Goal: Task Accomplishment & Management: Complete application form

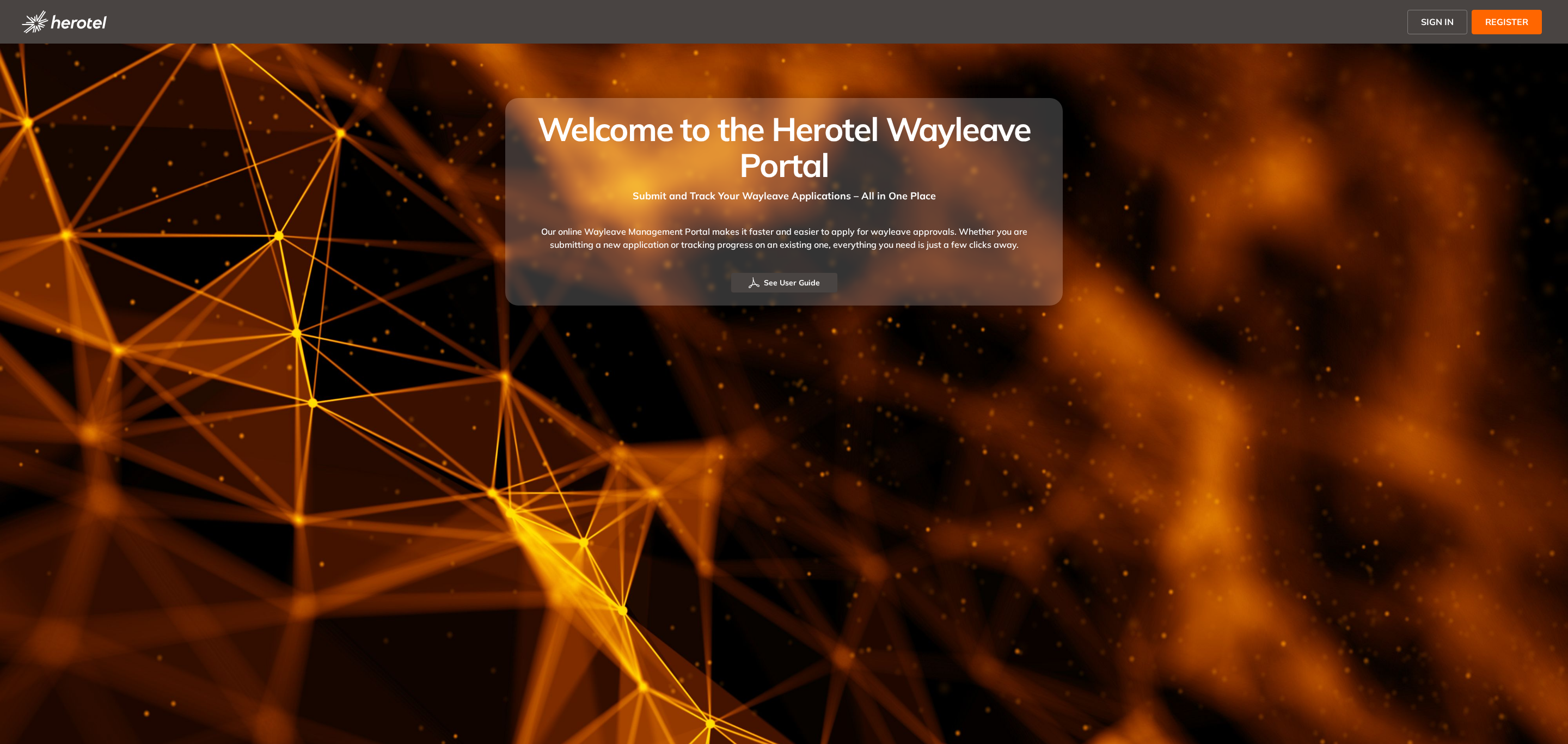
click at [1432, 25] on span "SIGN IN" at bounding box center [1437, 22] width 33 height 13
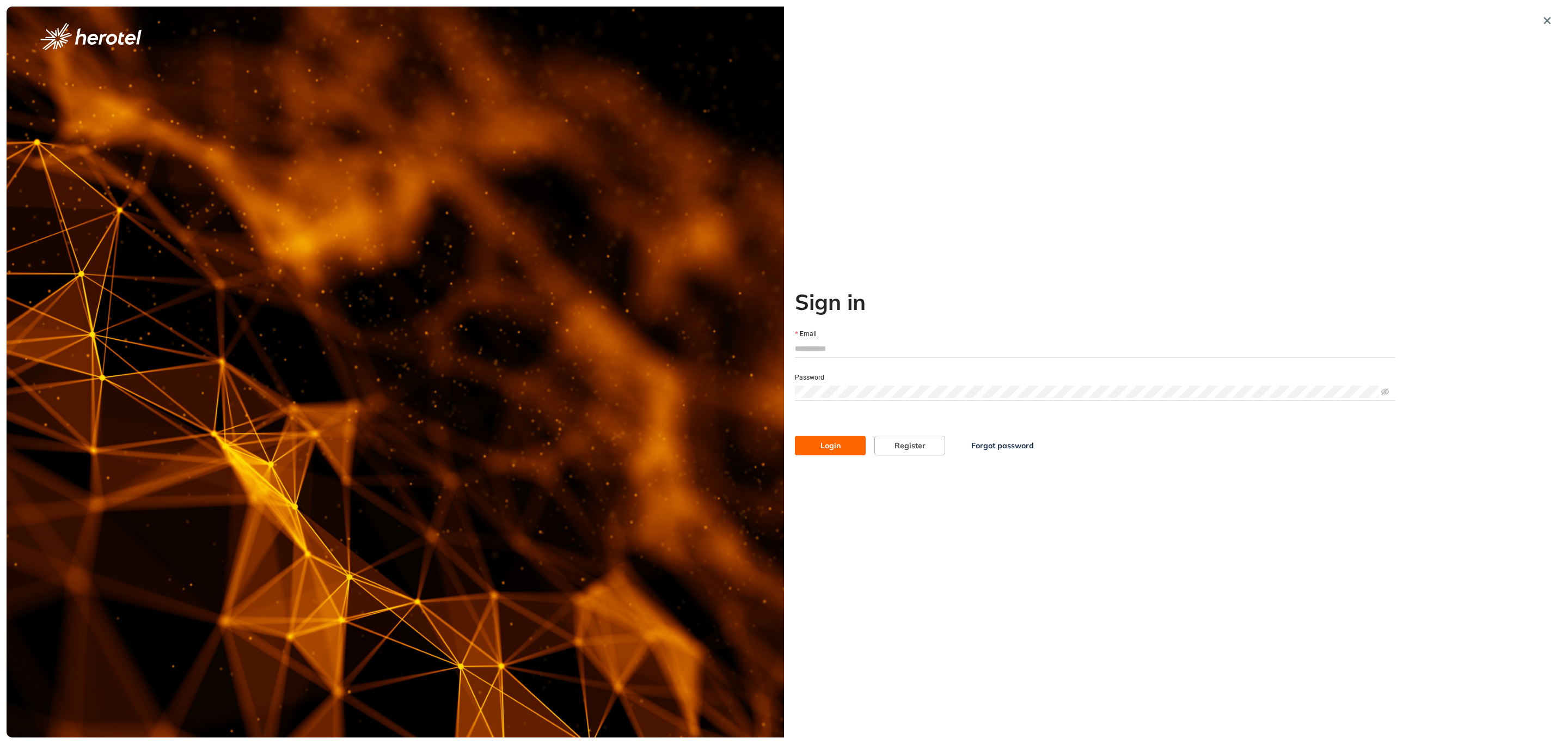
type input "**********"
click at [849, 441] on button "Login" at bounding box center [831, 445] width 71 height 19
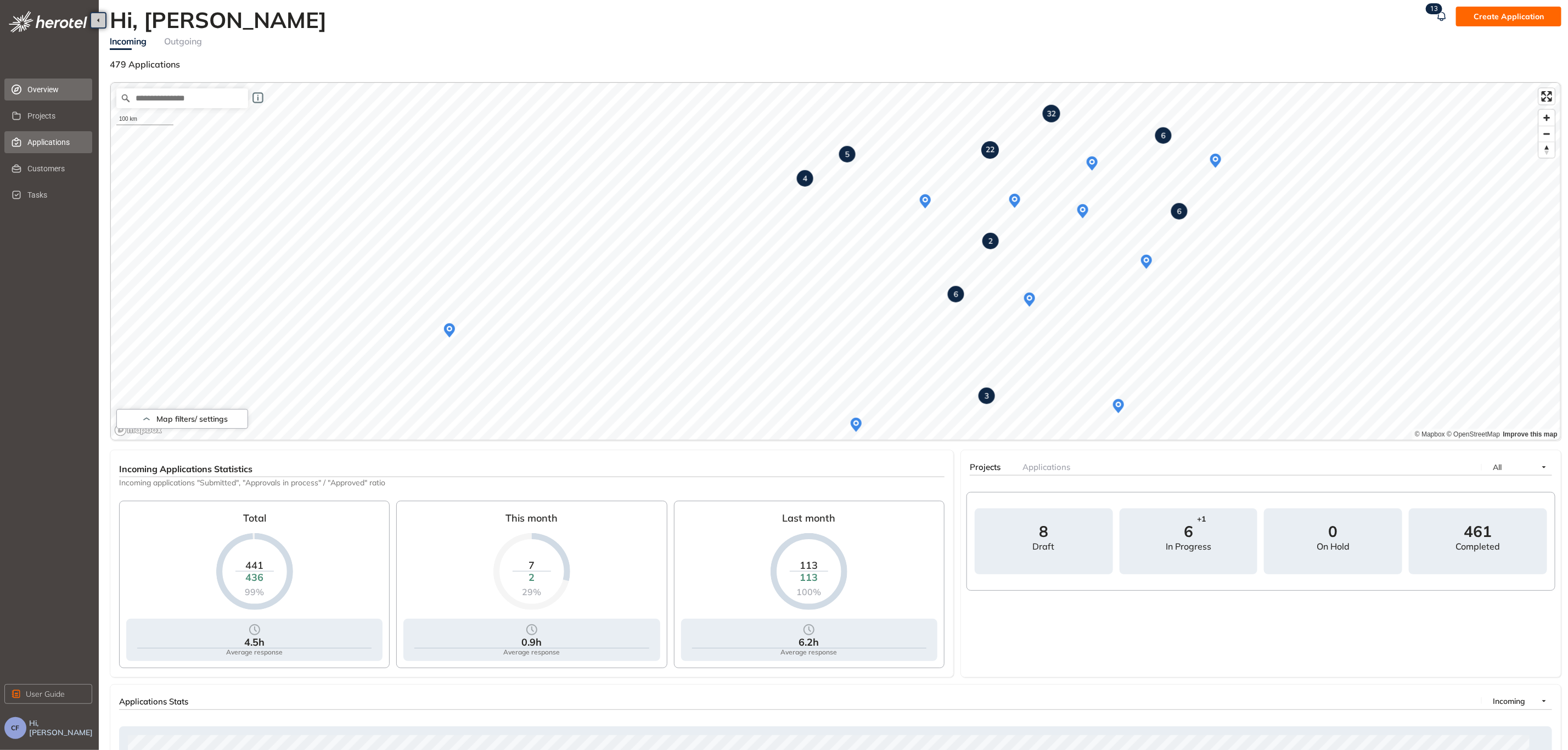
click at [33, 142] on span "Applications" at bounding box center [55, 142] width 56 height 22
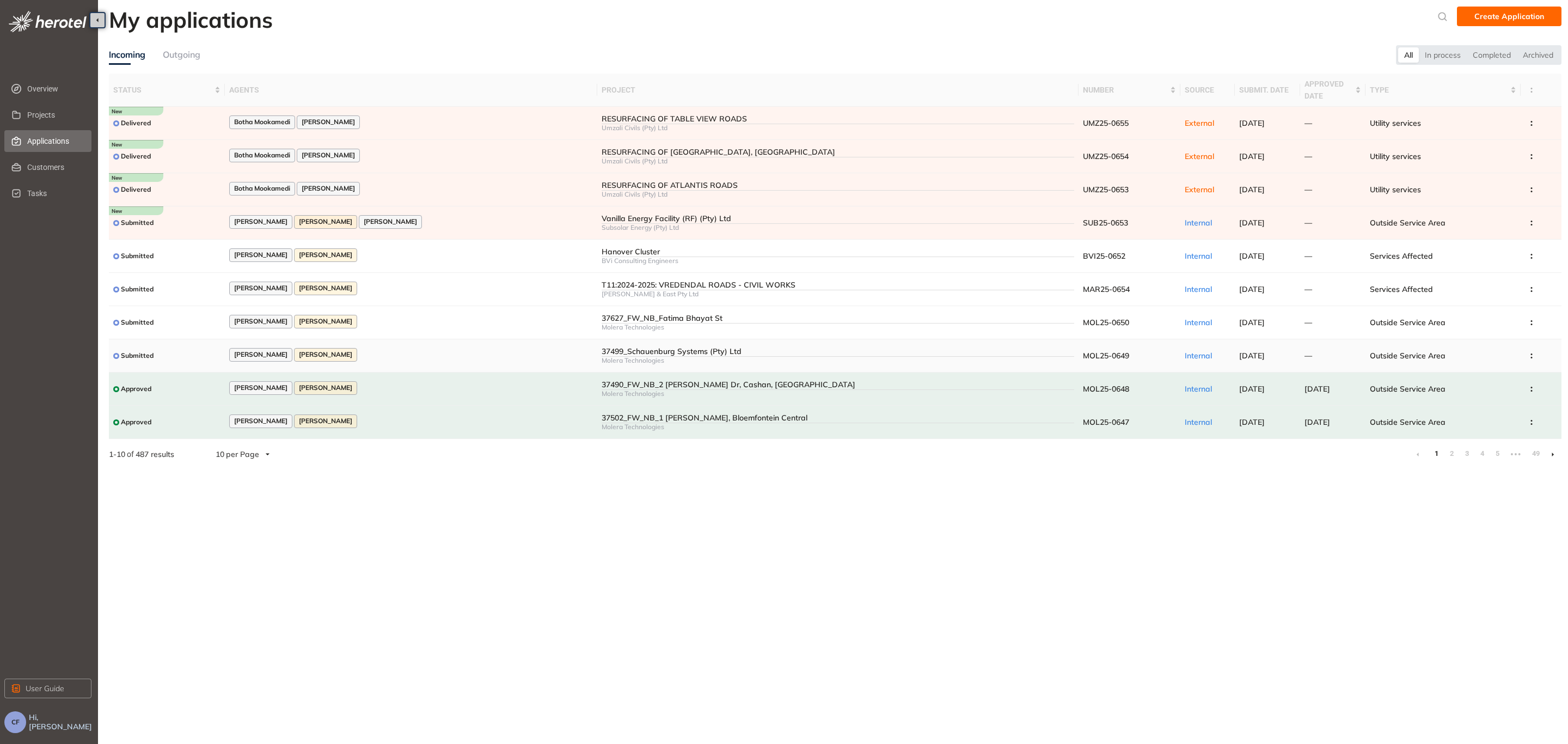
click at [424, 350] on div "[PERSON_NAME] [PERSON_NAME]" at bounding box center [411, 356] width 364 height 14
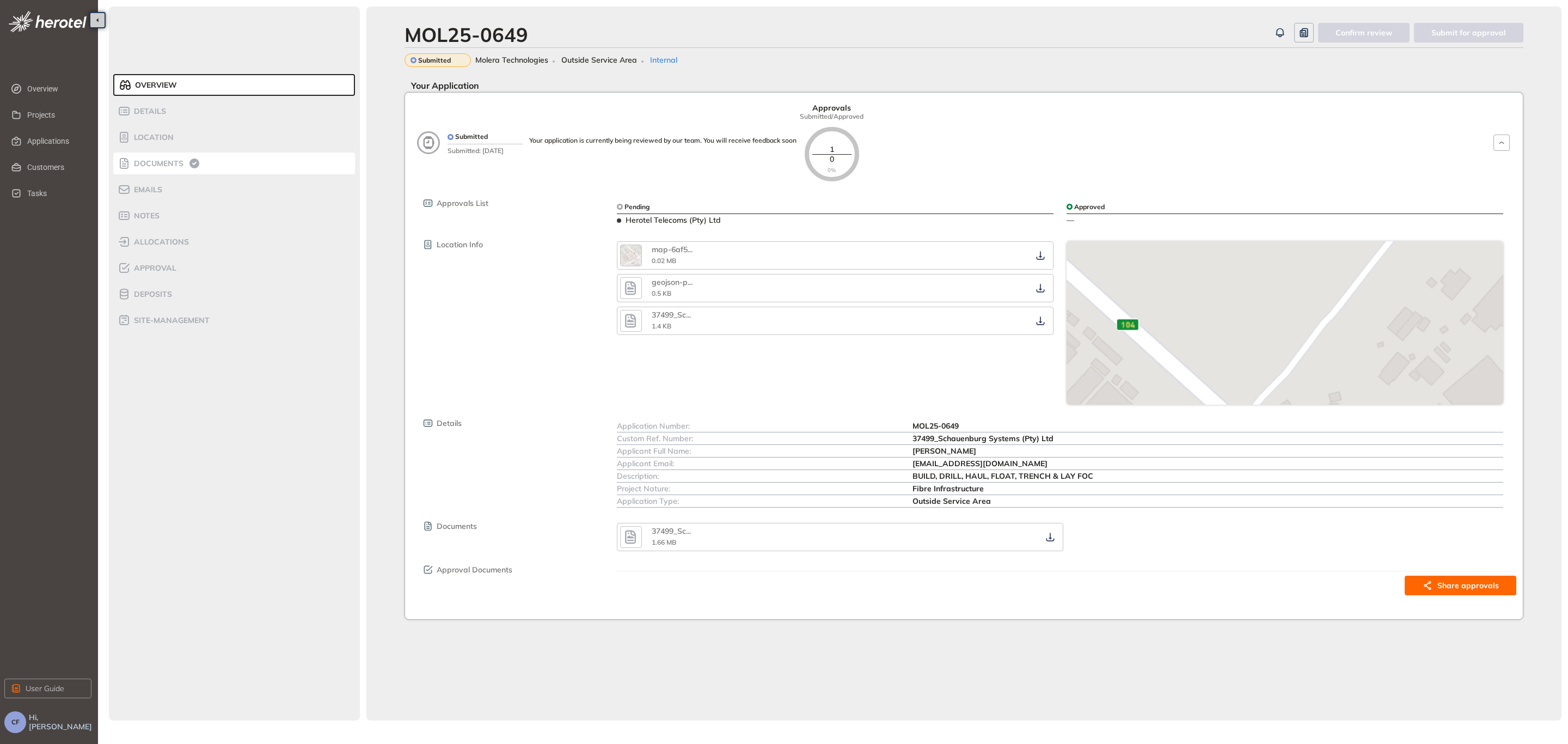
click at [161, 162] on span "Documents" at bounding box center [157, 164] width 53 height 10
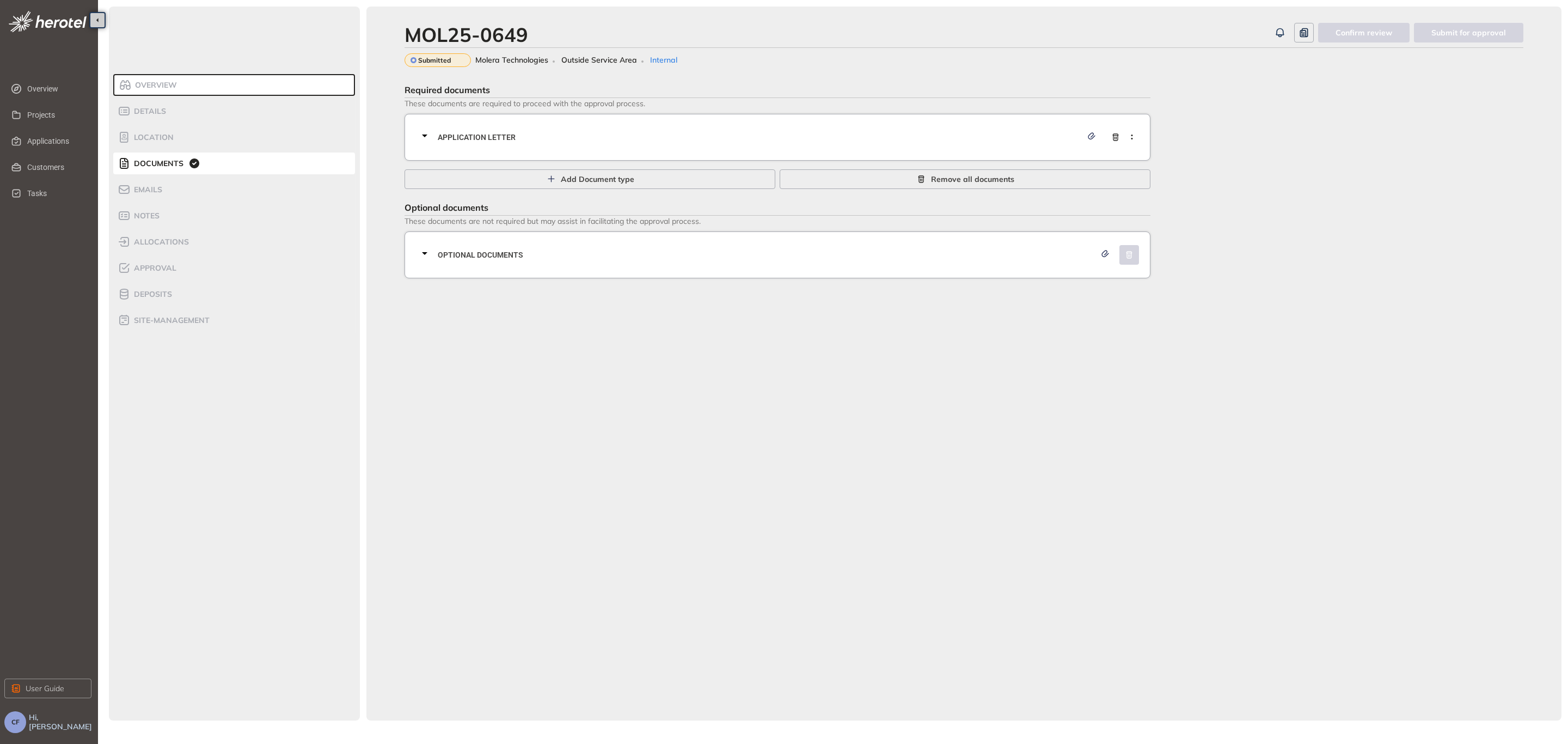
click at [710, 127] on div "Application letter" at bounding box center [781, 137] width 725 height 33
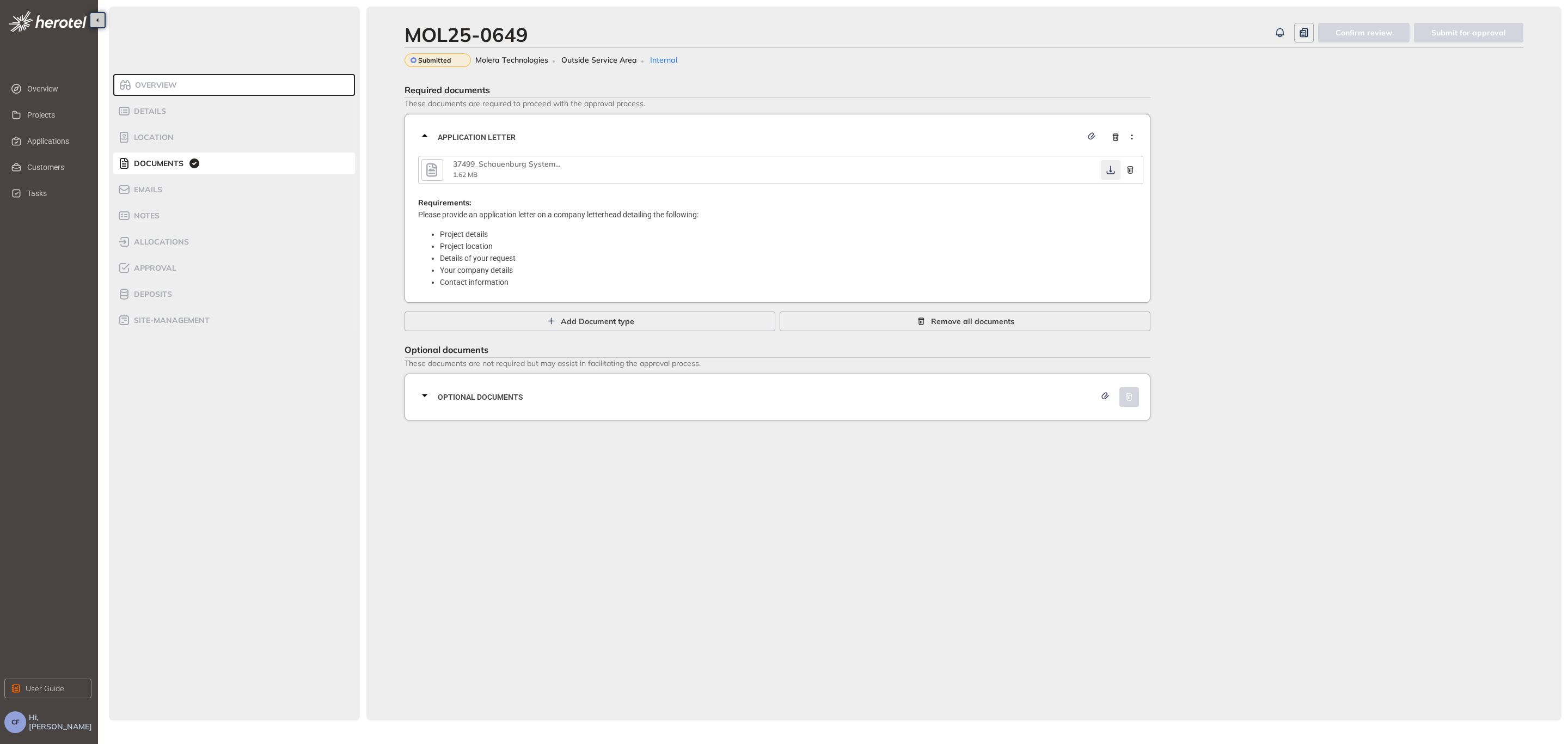
click at [1114, 165] on icon "button" at bounding box center [1111, 169] width 11 height 9
click at [887, 396] on span "Optional documents" at bounding box center [767, 396] width 658 height 12
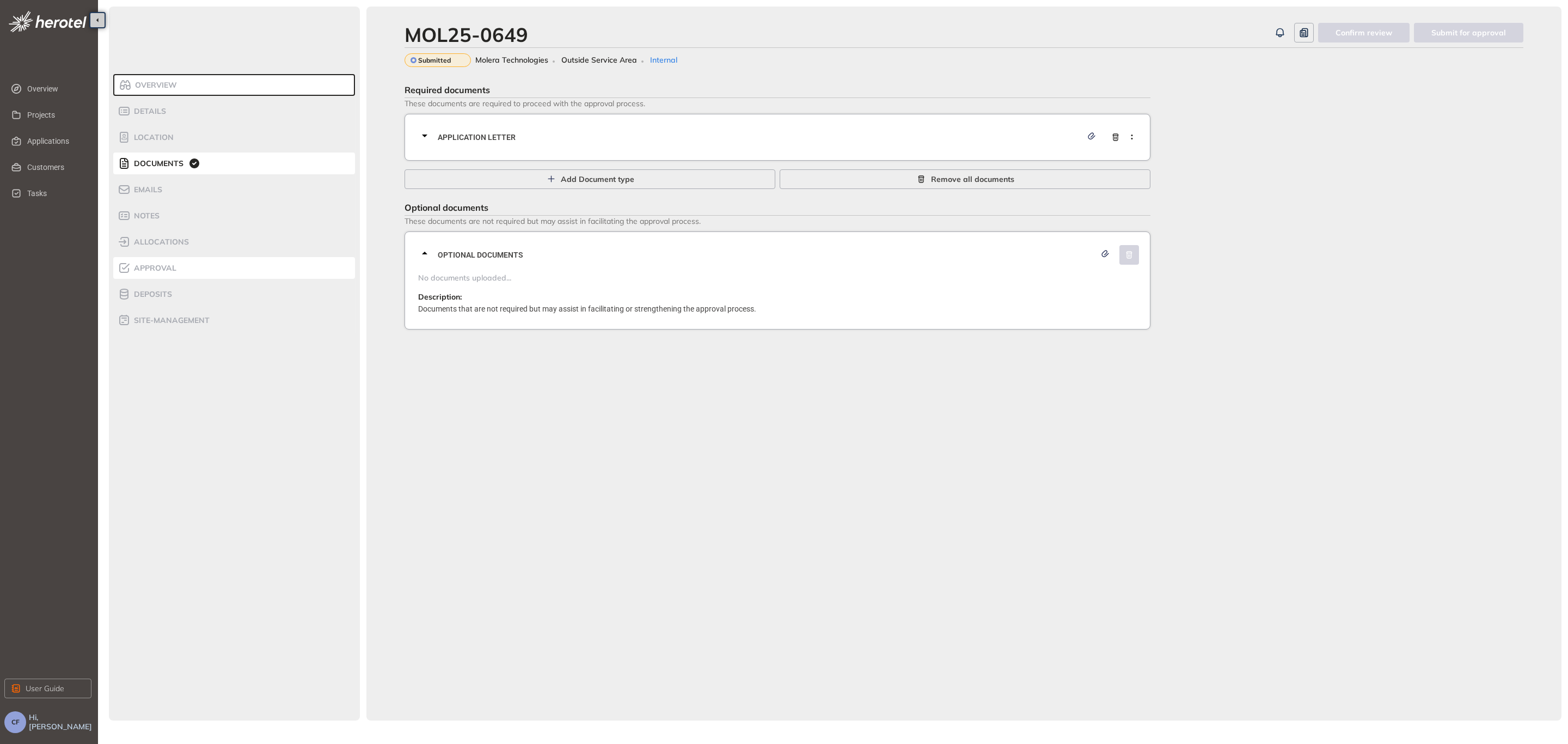
click at [173, 260] on li "Approval" at bounding box center [234, 267] width 242 height 22
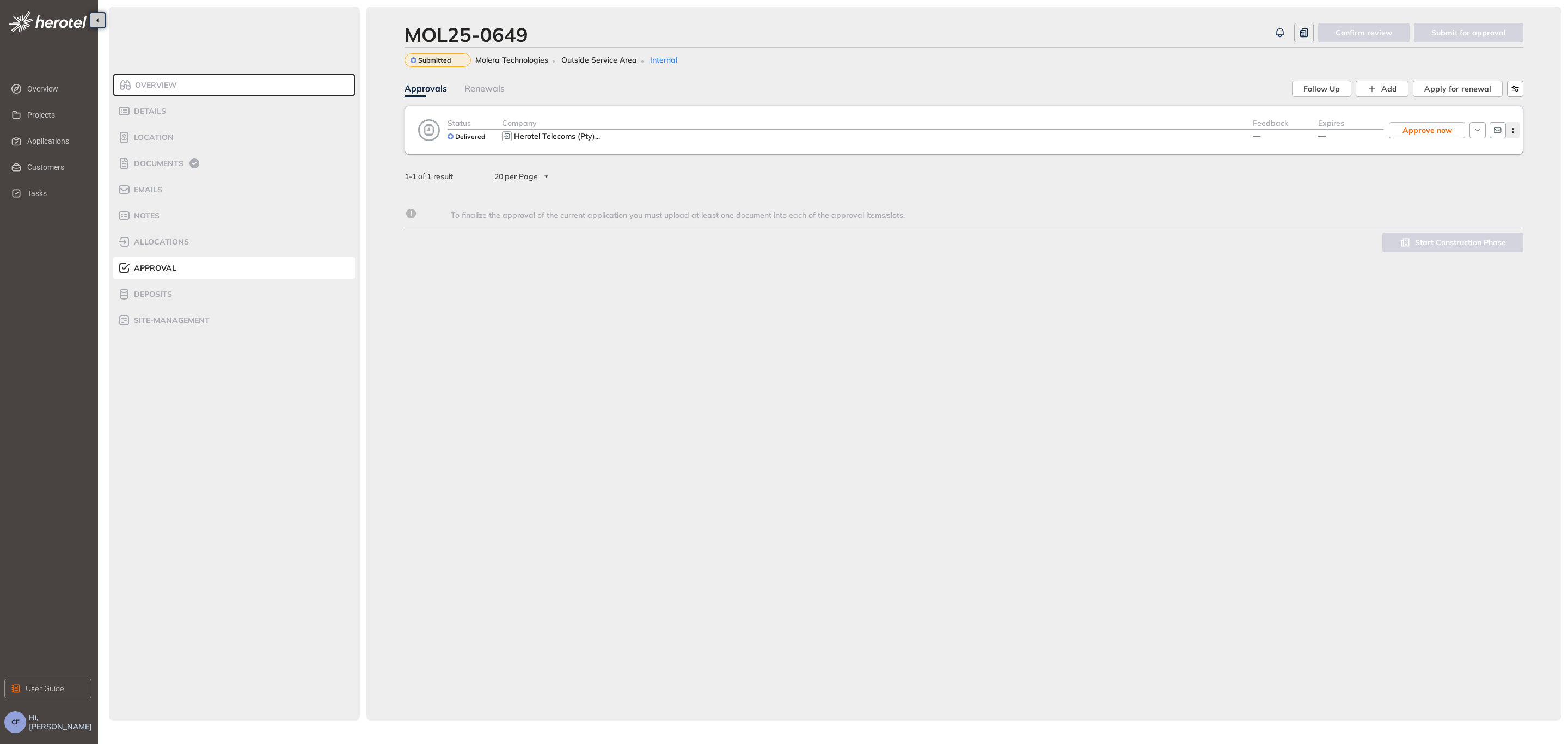
click at [1513, 130] on icon "button" at bounding box center [1513, 130] width 11 height 5
click at [1463, 166] on li "View approval form" at bounding box center [1467, 175] width 107 height 22
click at [1511, 125] on button "button" at bounding box center [1513, 130] width 14 height 16
click at [1434, 177] on div "View approval form" at bounding box center [1464, 176] width 89 height 11
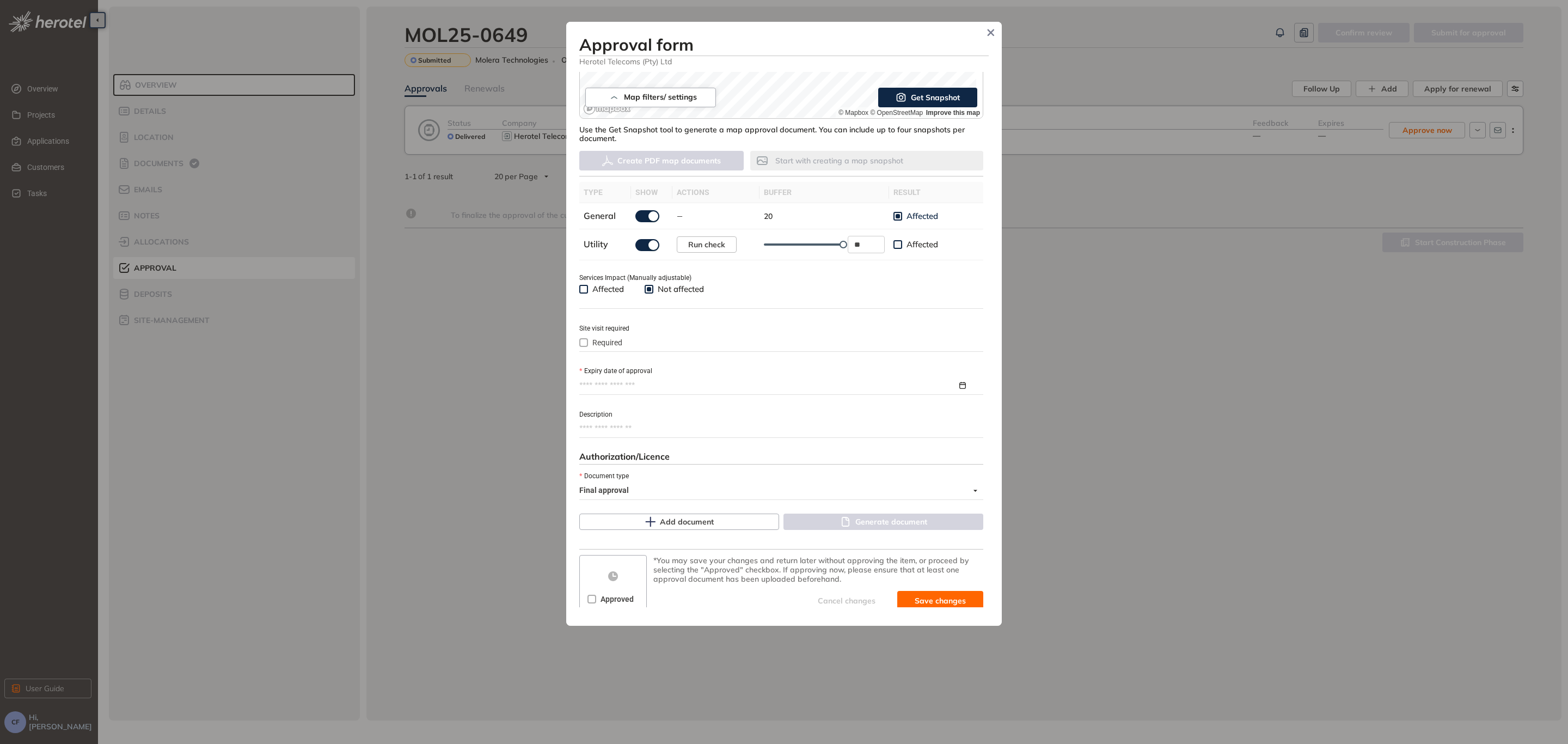
scroll to position [245, 0]
click at [697, 380] on input "Expiry date of approval" at bounding box center [768, 384] width 378 height 12
click at [755, 408] on button "button" at bounding box center [757, 410] width 12 height 22
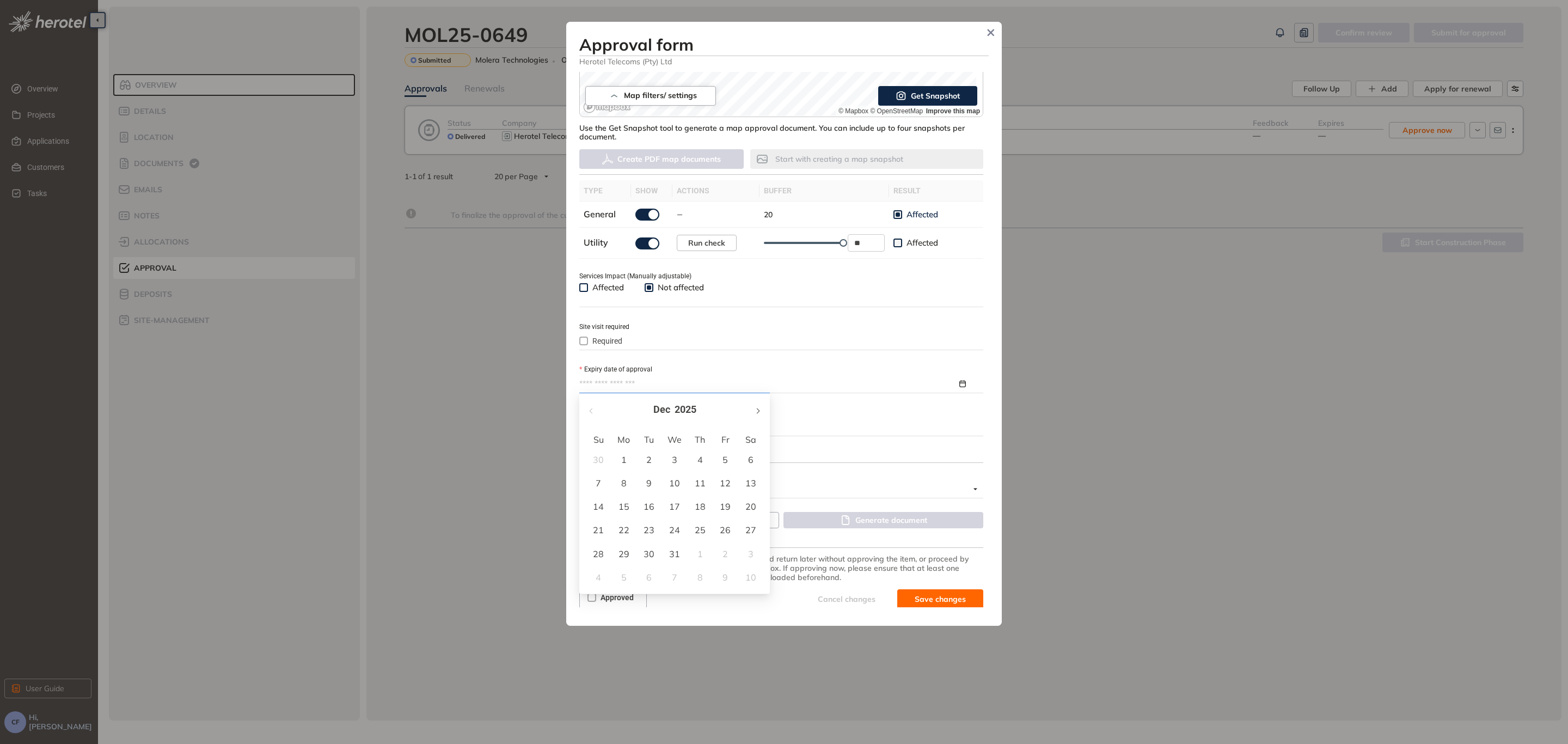
click at [755, 408] on button "button" at bounding box center [757, 410] width 12 height 22
type input "**********"
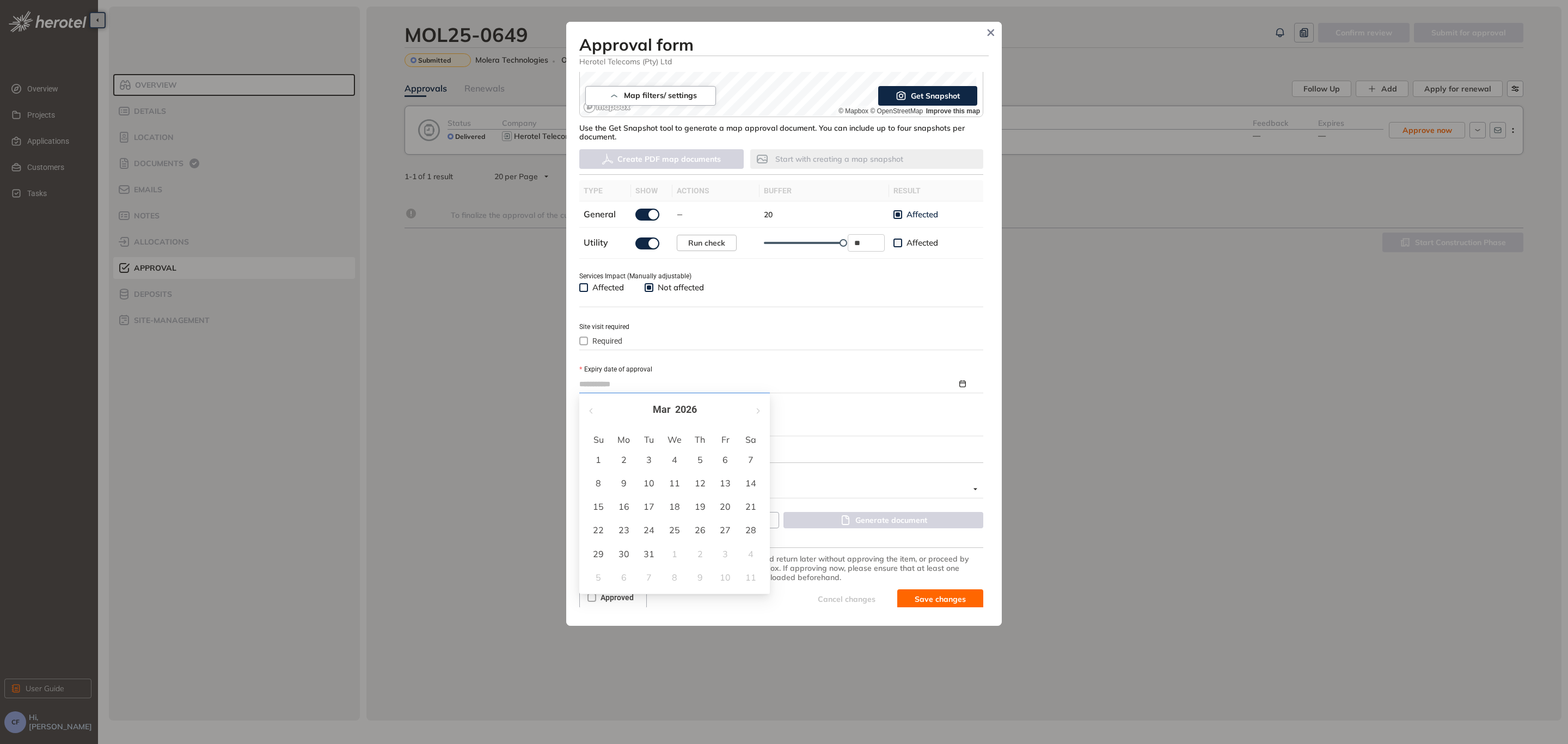
click at [624, 457] on div "2" at bounding box center [624, 460] width 13 height 13
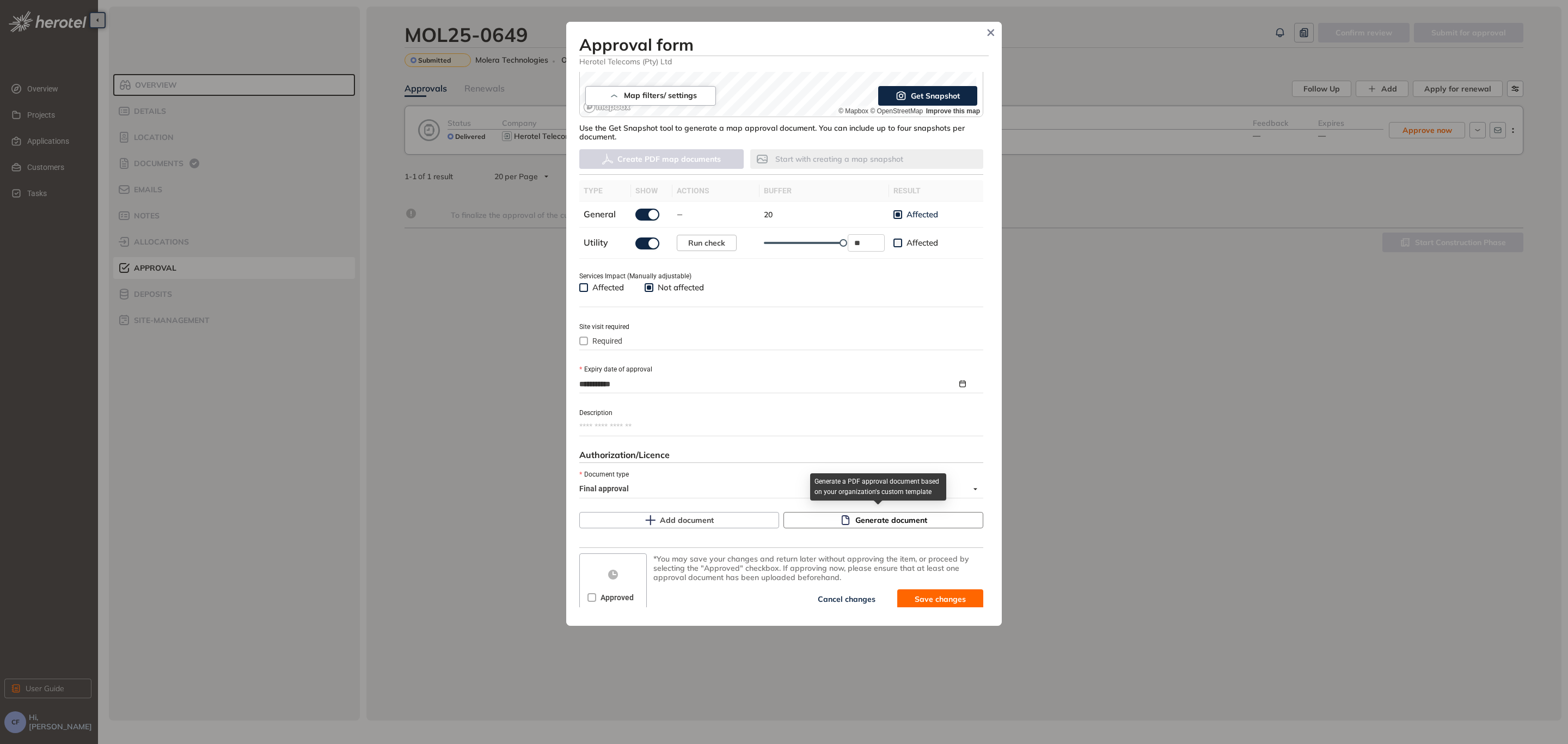
click at [899, 519] on span "Generate document" at bounding box center [892, 519] width 72 height 12
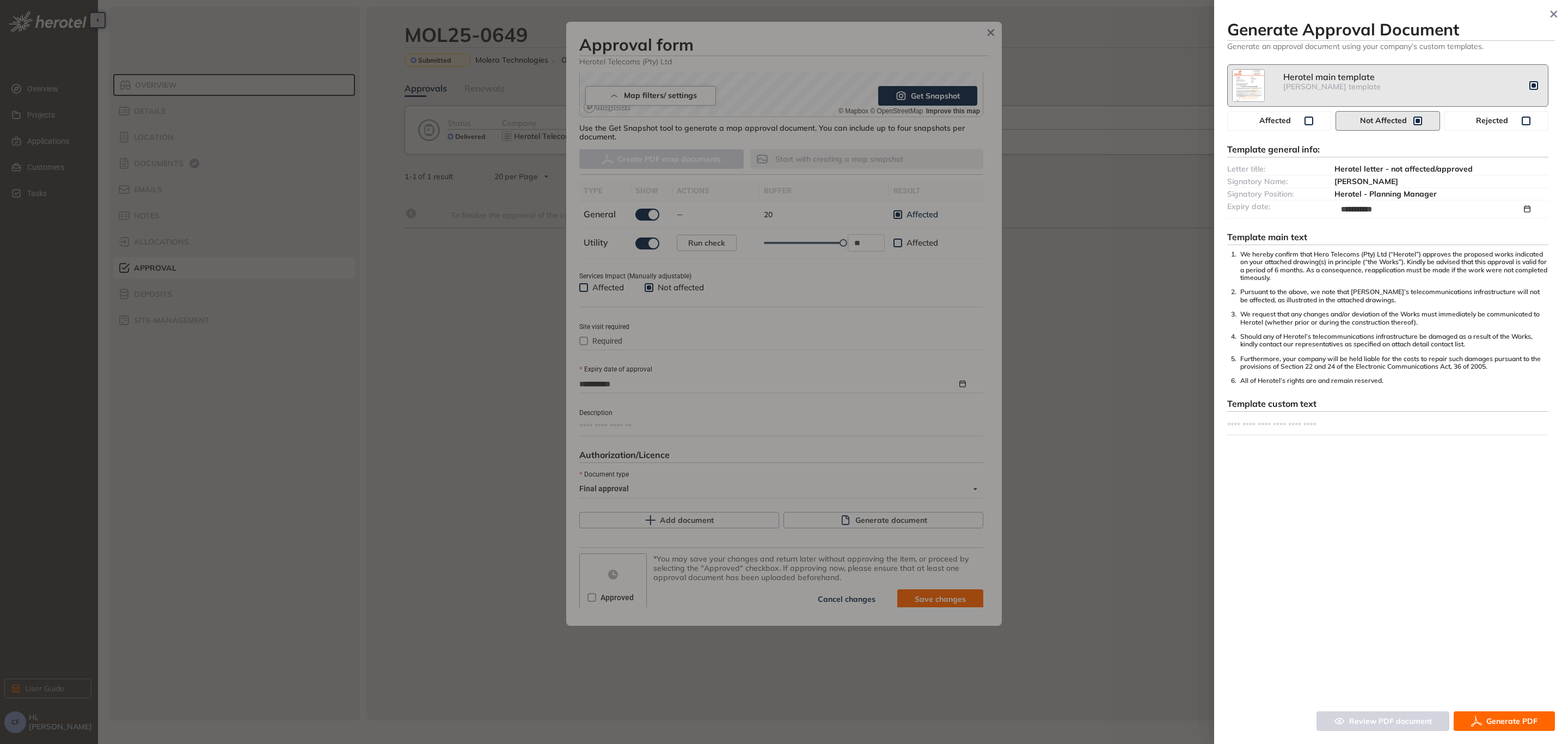
click at [1516, 725] on span "Generate PDF" at bounding box center [1512, 721] width 51 height 12
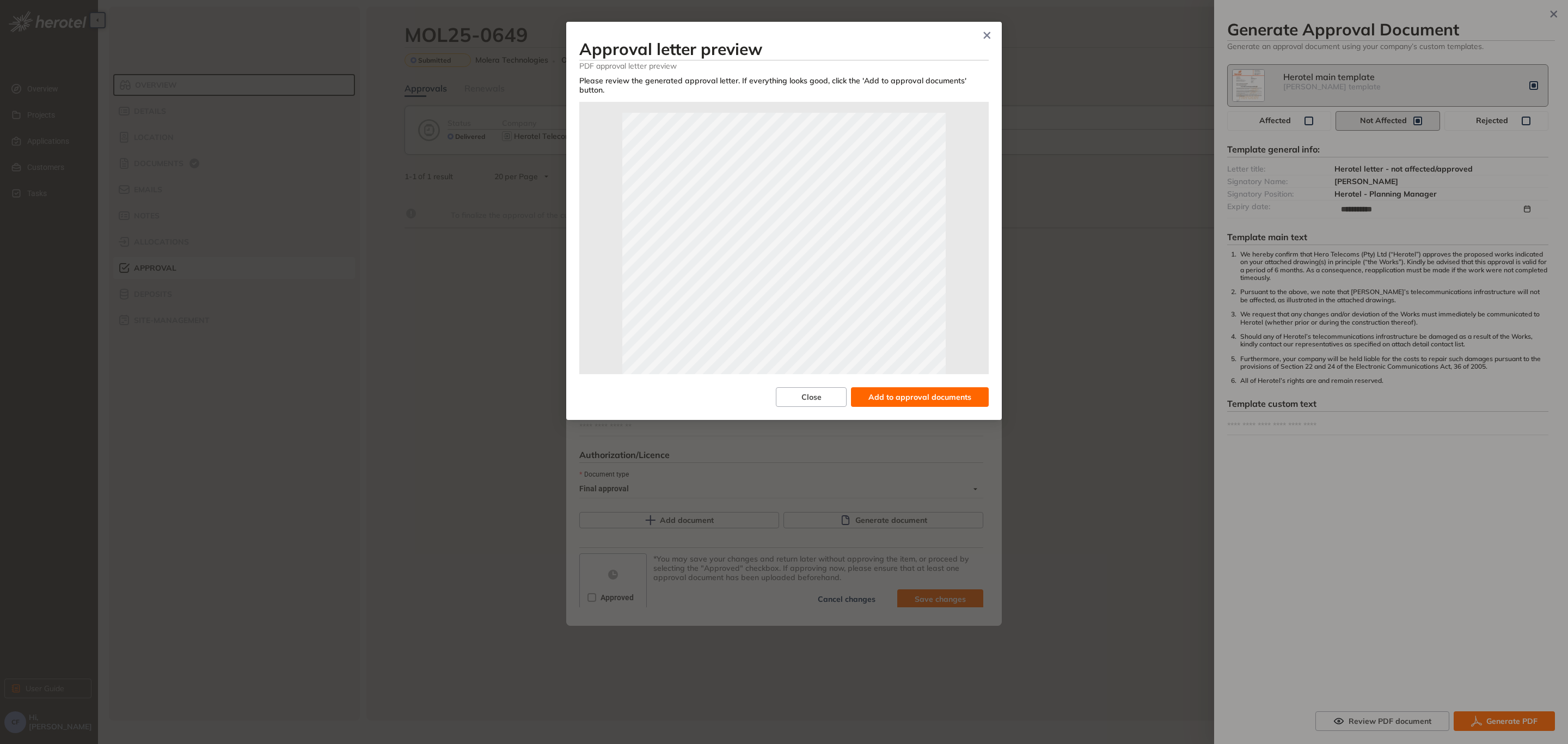
click at [902, 392] on span "Add to approval documents" at bounding box center [920, 396] width 103 height 12
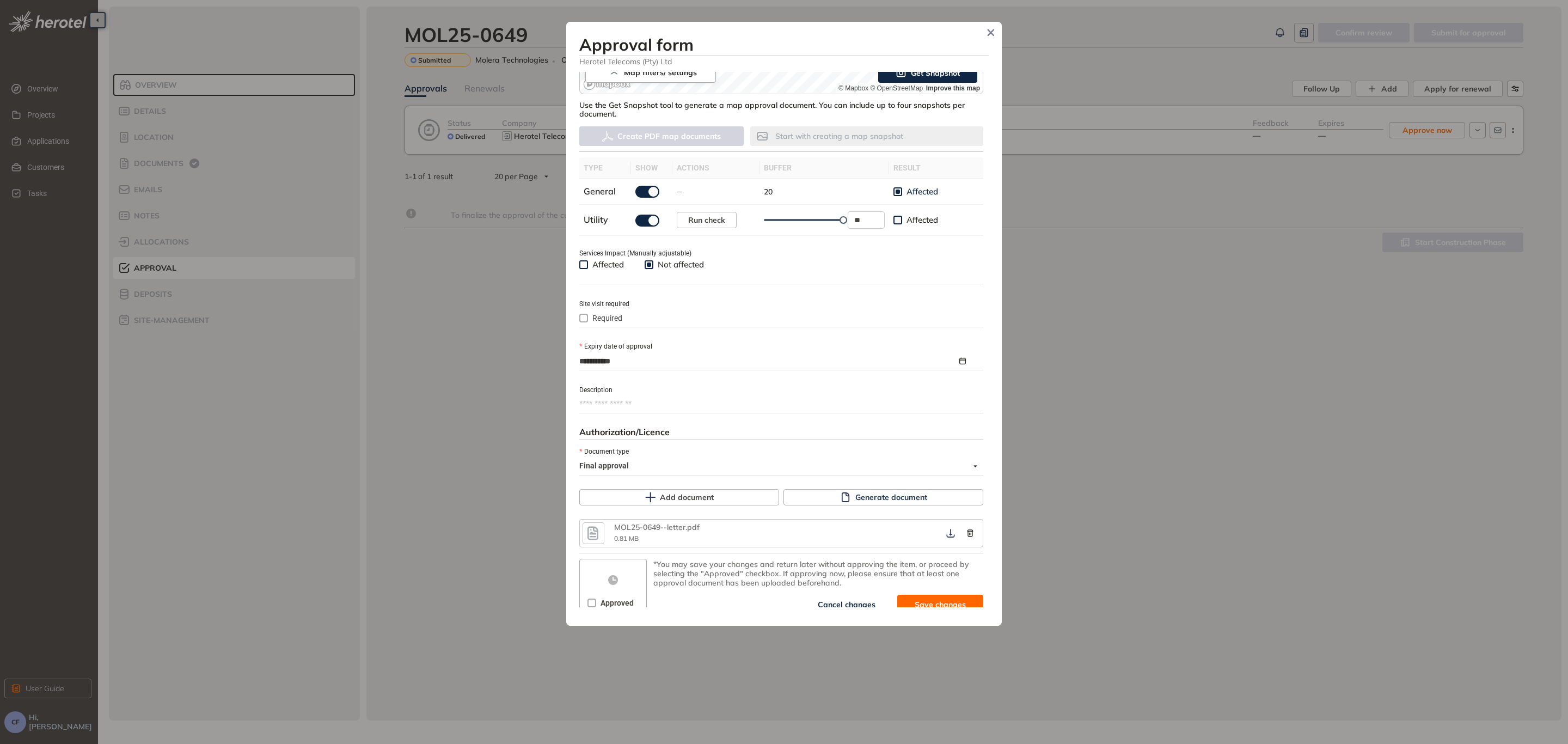
scroll to position [278, 0]
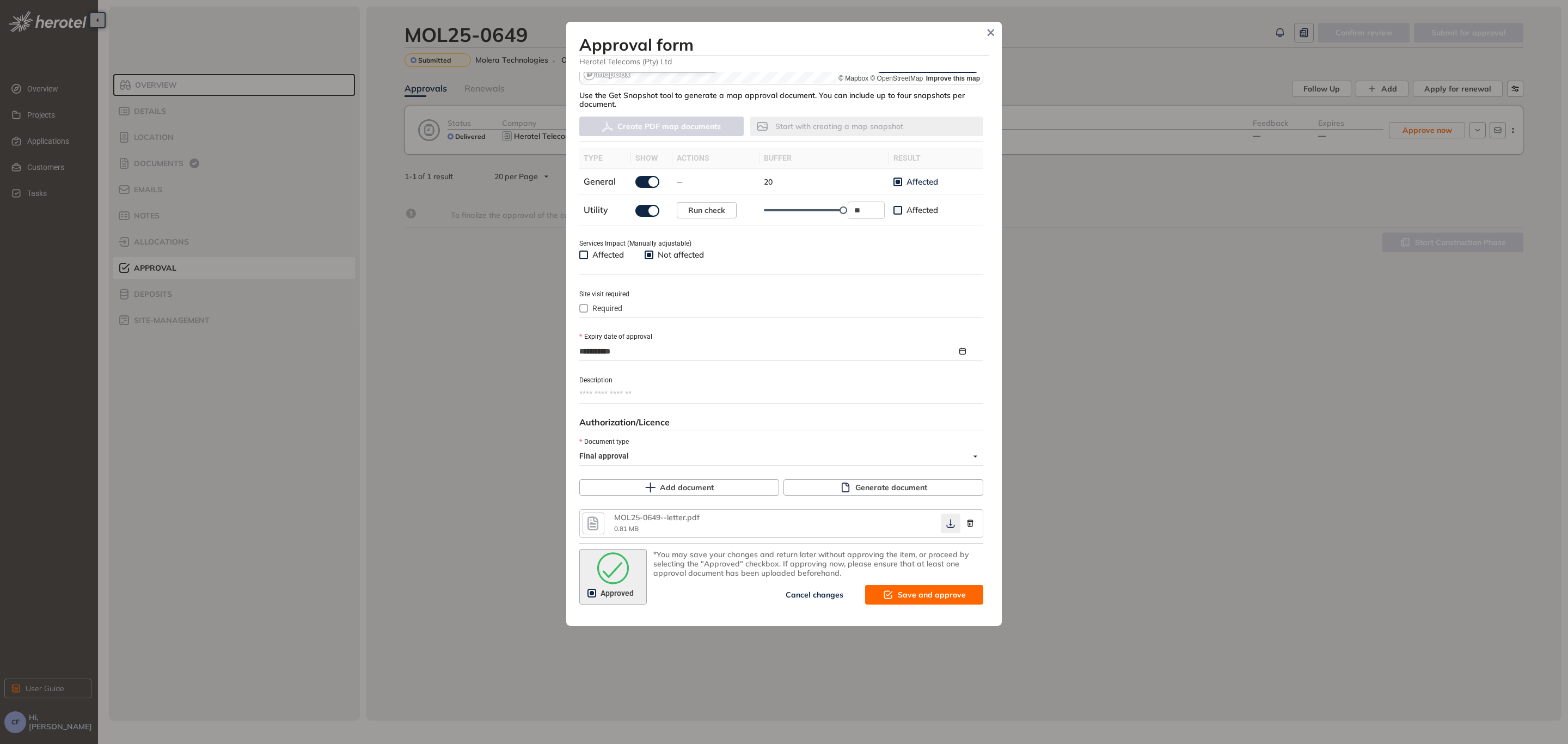
click at [948, 522] on icon "button" at bounding box center [951, 523] width 11 height 9
click at [936, 590] on span "Save and approve" at bounding box center [932, 594] width 68 height 12
type textarea "**********"
